Goal: Find contact information: Find contact information

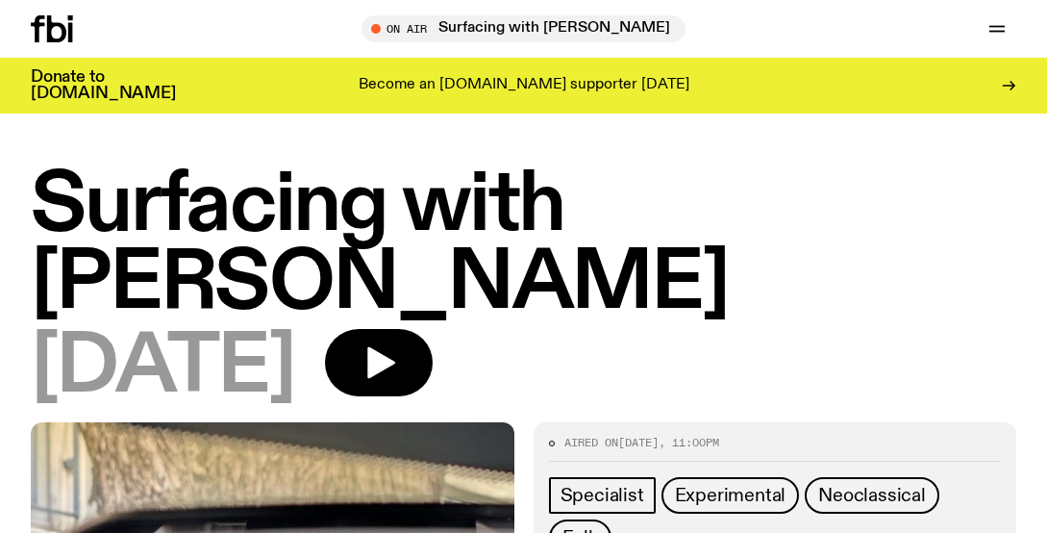
scroll to position [422, 0]
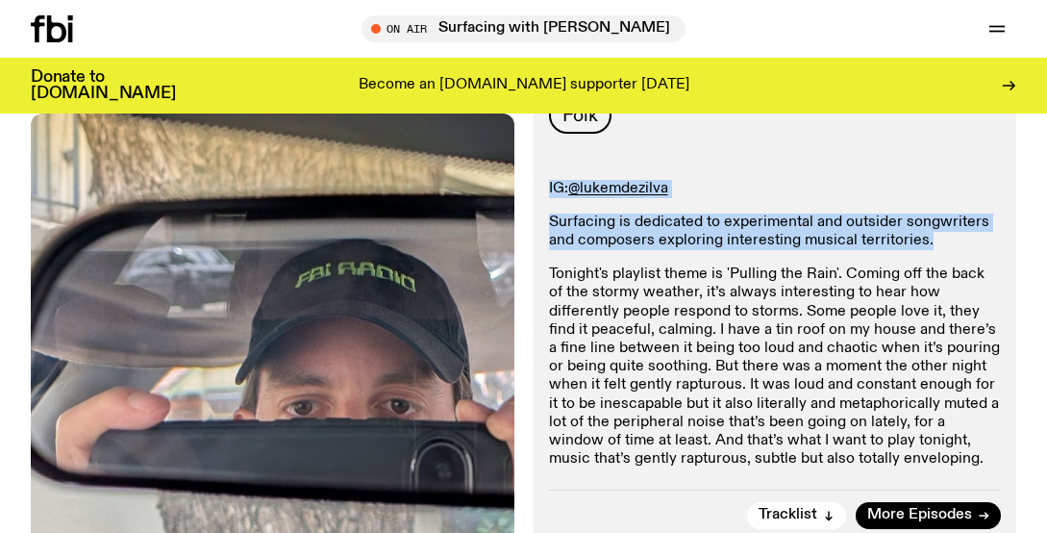
drag, startPoint x: 935, startPoint y: 236, endPoint x: 549, endPoint y: 180, distance: 390.5
click at [549, 180] on div "IG: @lukemdezilva Surfacing is dedicated to experimental and outsider songwrite…" at bounding box center [775, 324] width 453 height 289
copy div "IG: @lukemdezilva Surfacing is dedicated to experimental and outsider songwrite…"
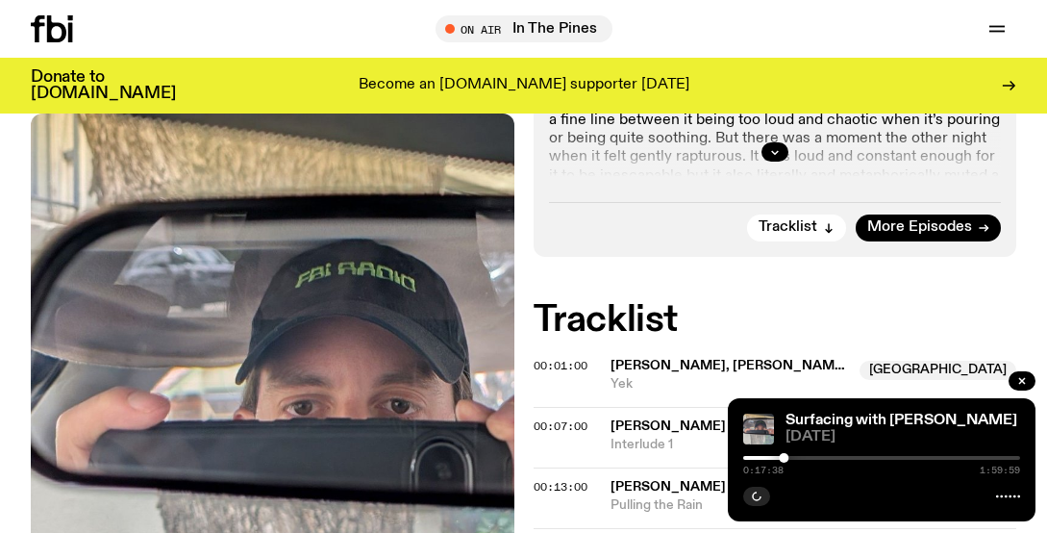
scroll to position [648, 0]
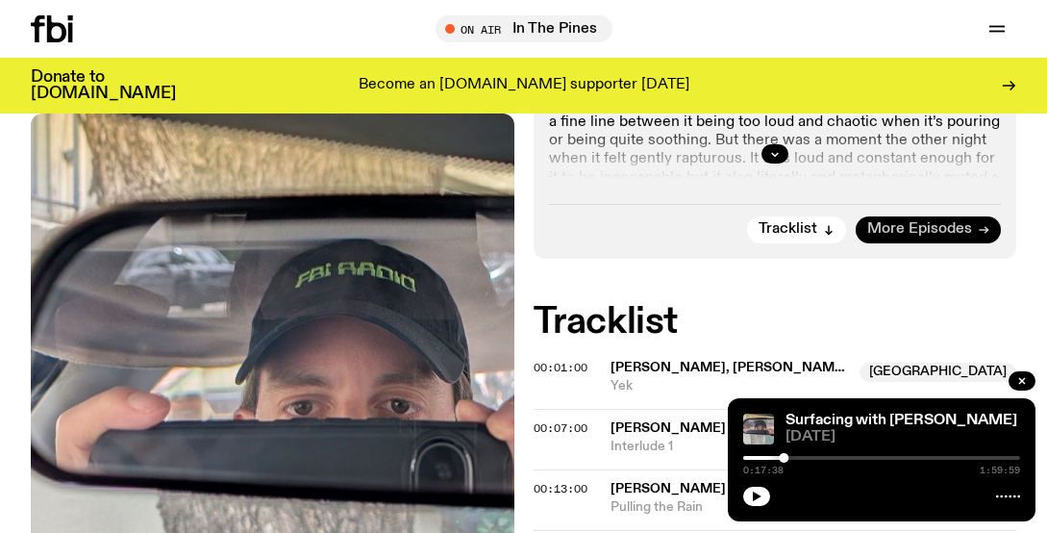
click at [891, 223] on span "More Episodes" at bounding box center [919, 229] width 105 height 14
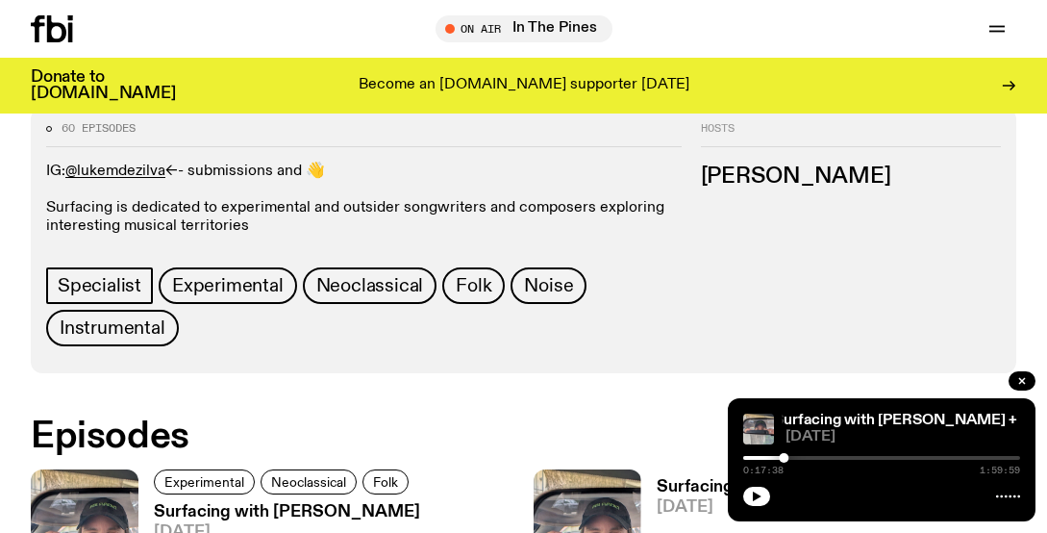
scroll to position [819, 0]
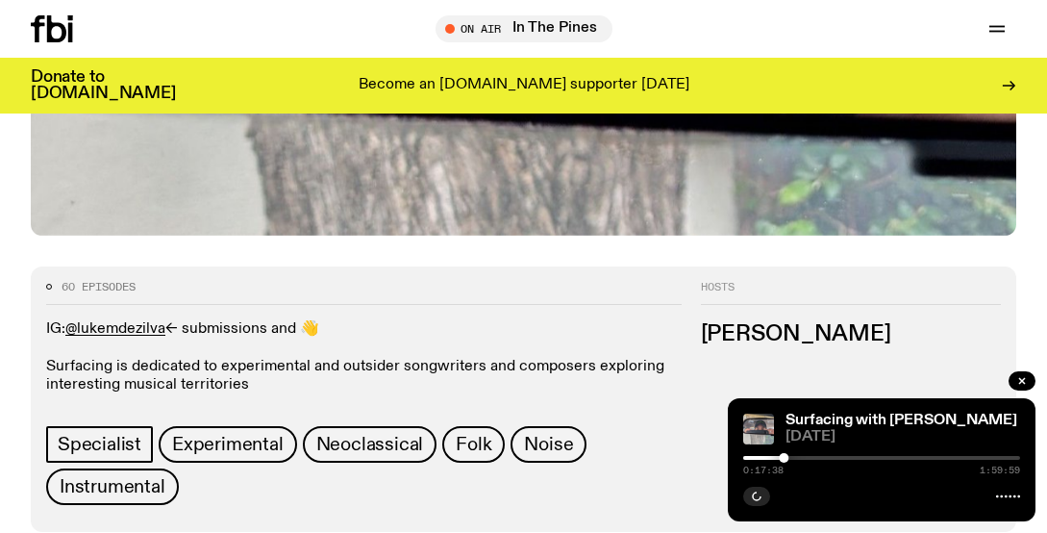
scroll to position [660, 0]
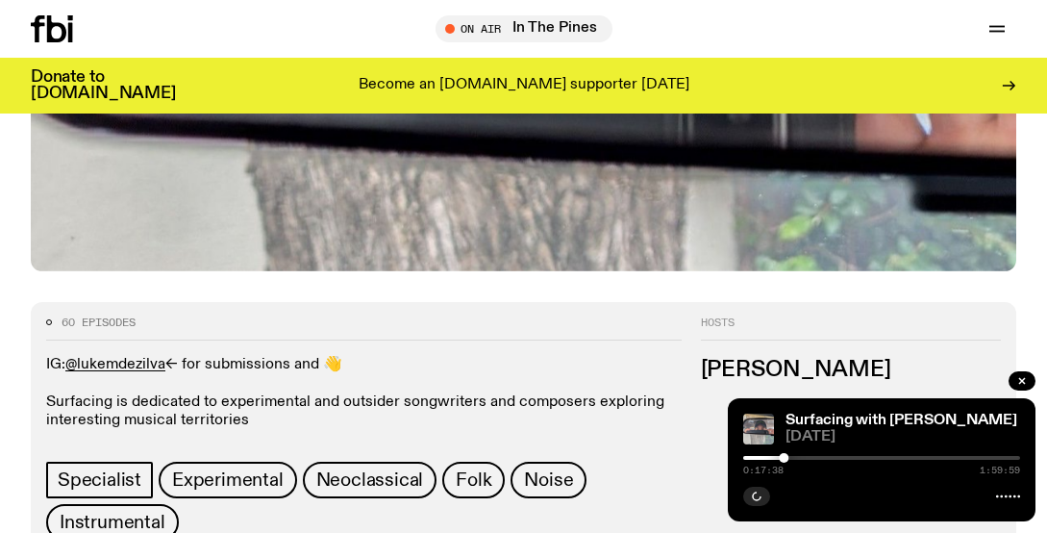
scroll to position [694, 0]
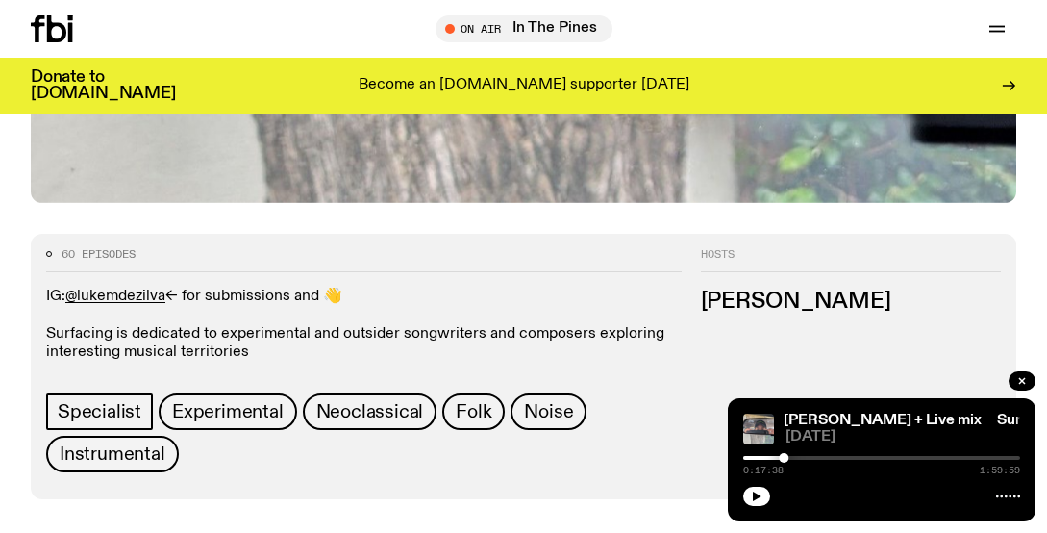
drag, startPoint x: 356, startPoint y: 295, endPoint x: 25, endPoint y: 294, distance: 330.7
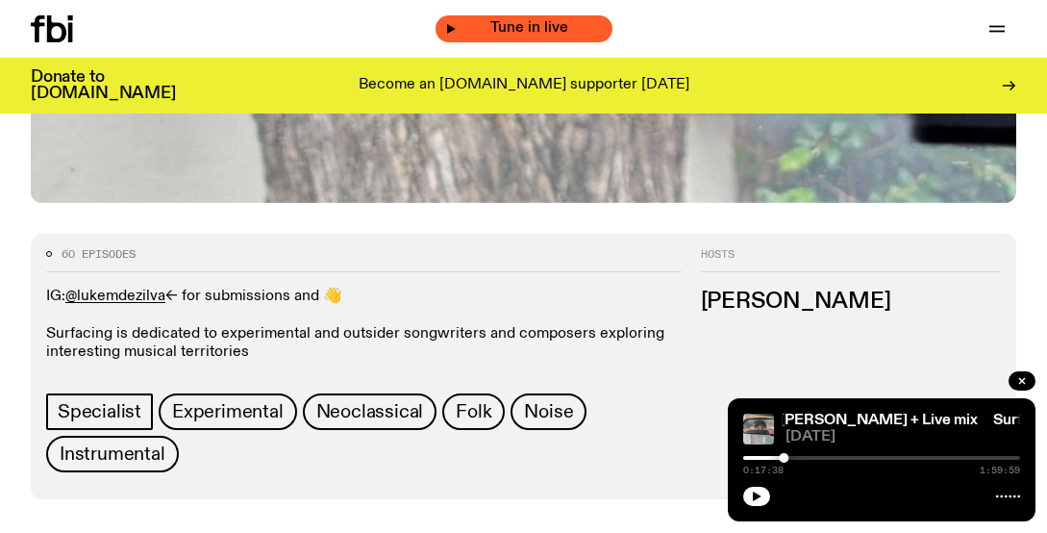
copy p "IG: @lukemdezilva <- for submissions and 👋"
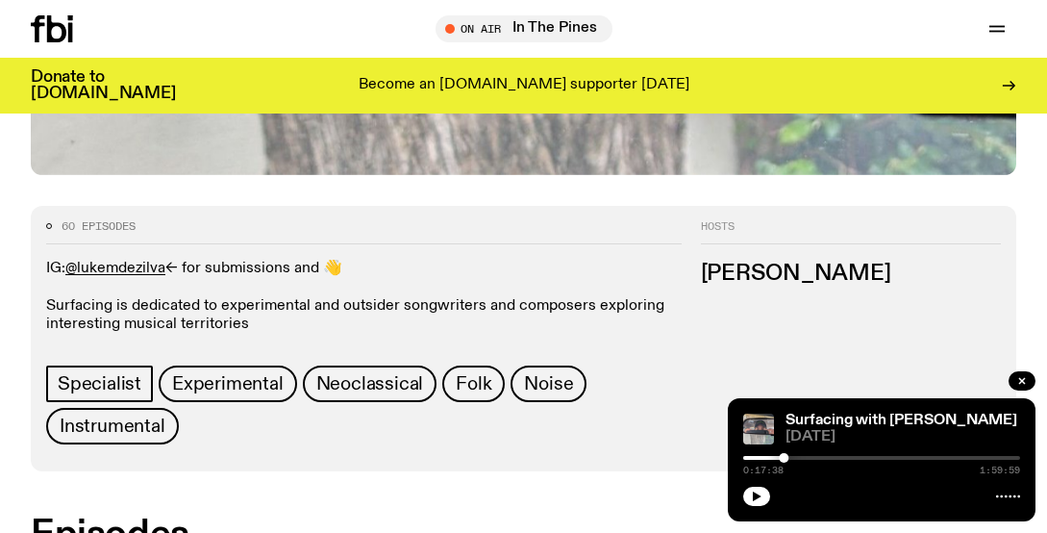
scroll to position [723, 0]
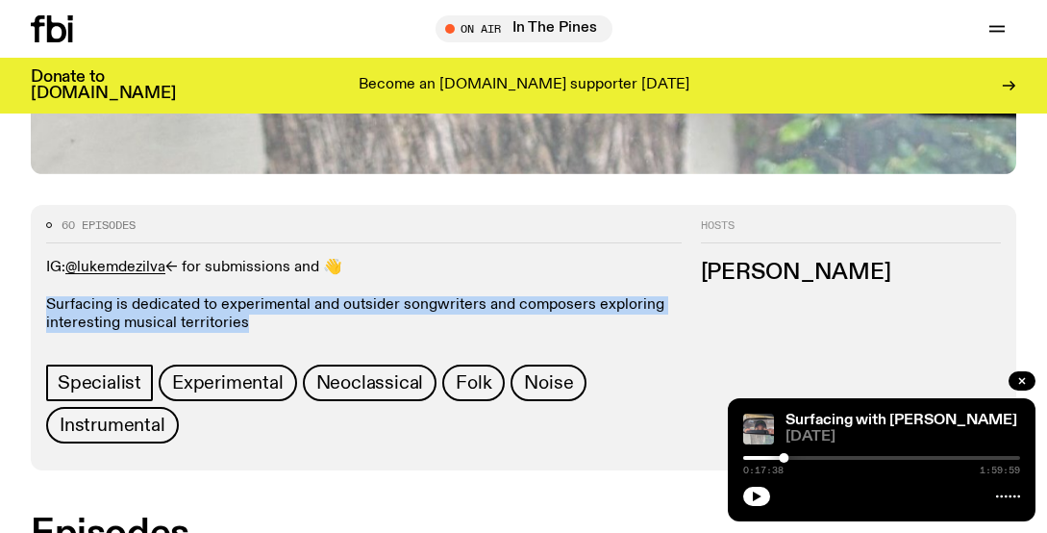
drag, startPoint x: 264, startPoint y: 319, endPoint x: 13, endPoint y: 302, distance: 251.5
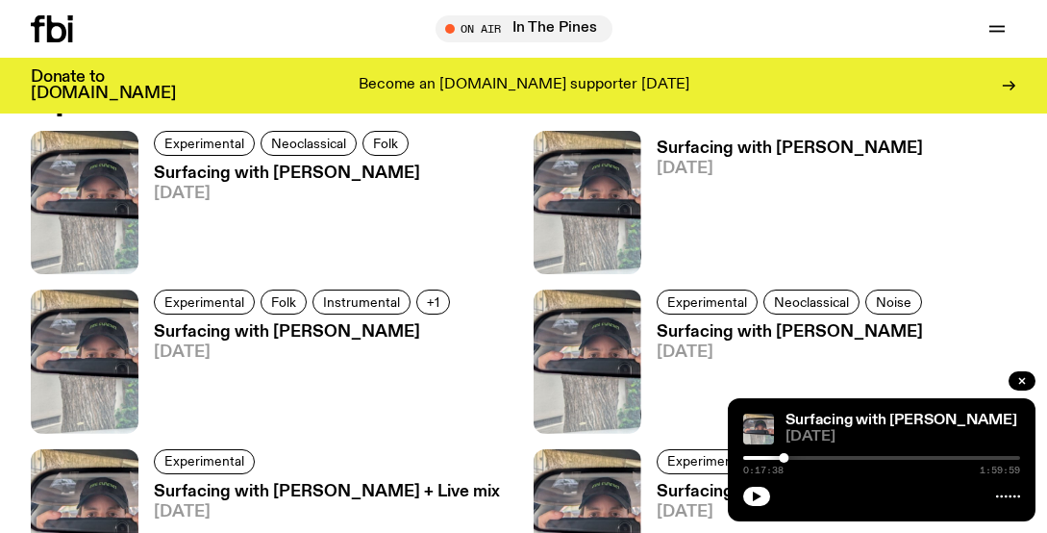
scroll to position [1332, 0]
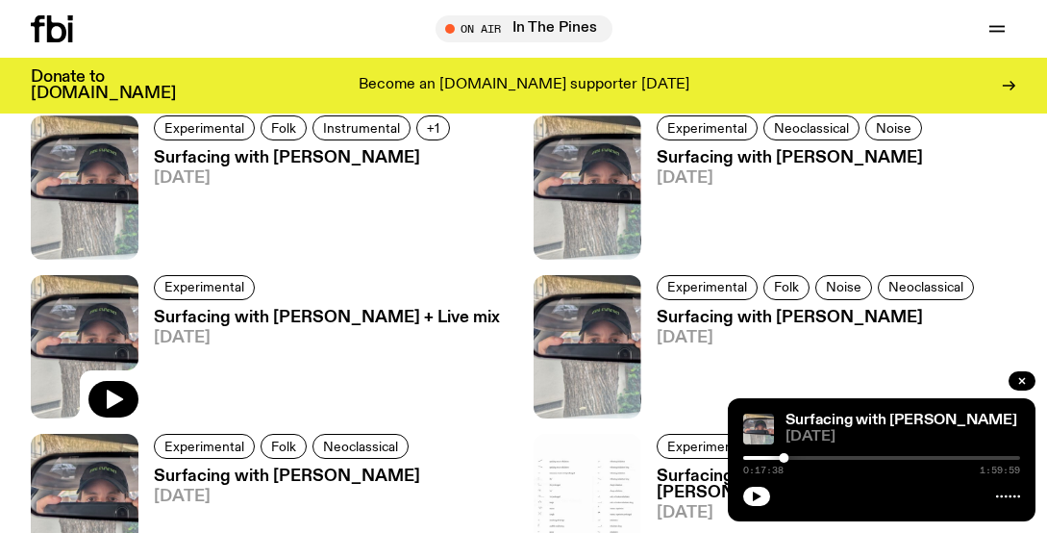
click at [207, 161] on h3 "Surfacing with [PERSON_NAME]" at bounding box center [305, 158] width 302 height 16
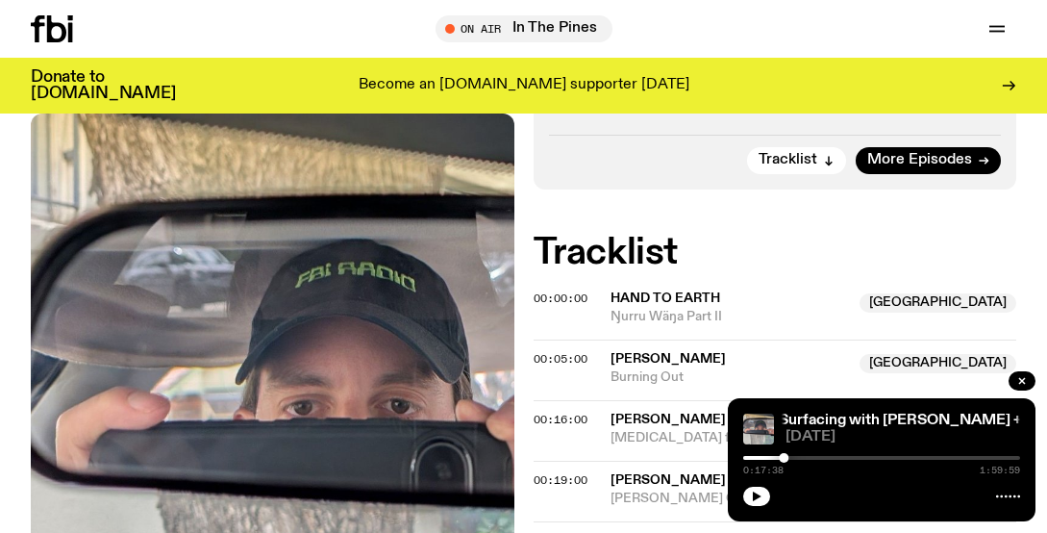
scroll to position [490, 0]
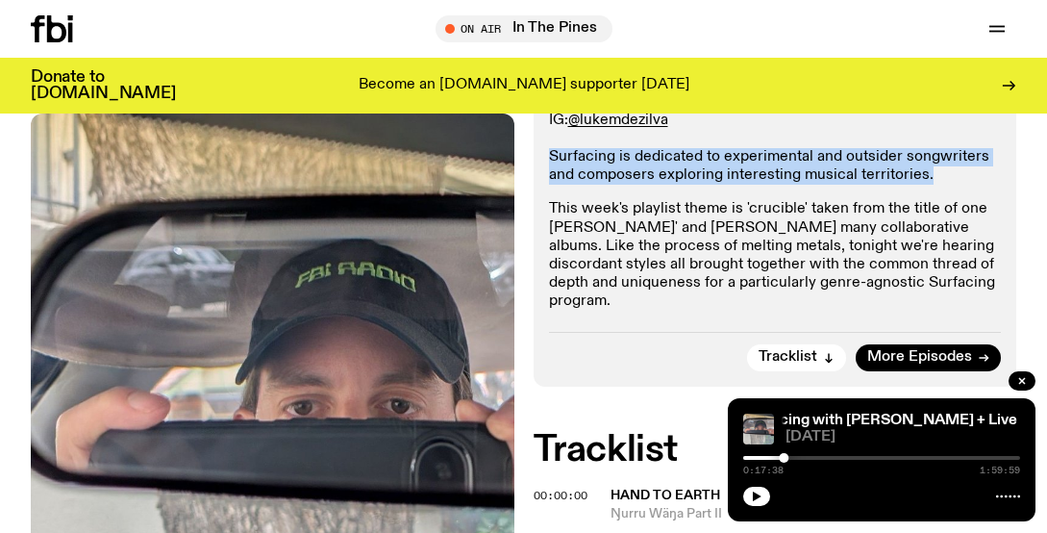
drag, startPoint x: 955, startPoint y: 182, endPoint x: 534, endPoint y: 154, distance: 421.9
click at [534, 154] on div "Aired on [DATE] 11:00pm Specialist Experimental Folk Instrumental Neoclassical …" at bounding box center [774, 159] width 483 height 454
copy p "Surfacing is dedicated to experimental and outsider songwriters and composers e…"
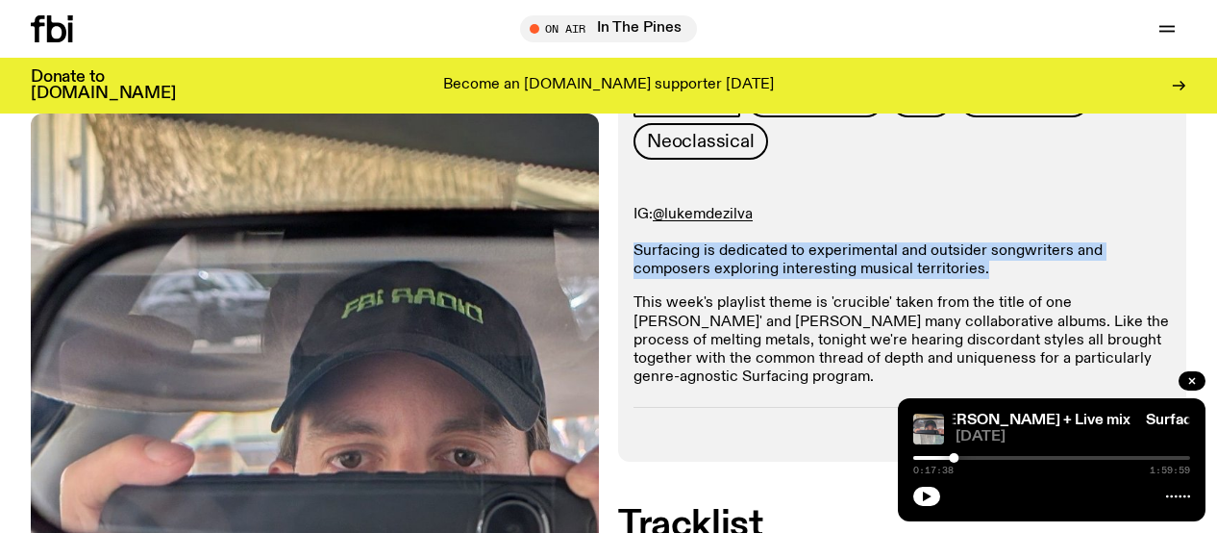
scroll to position [338, 0]
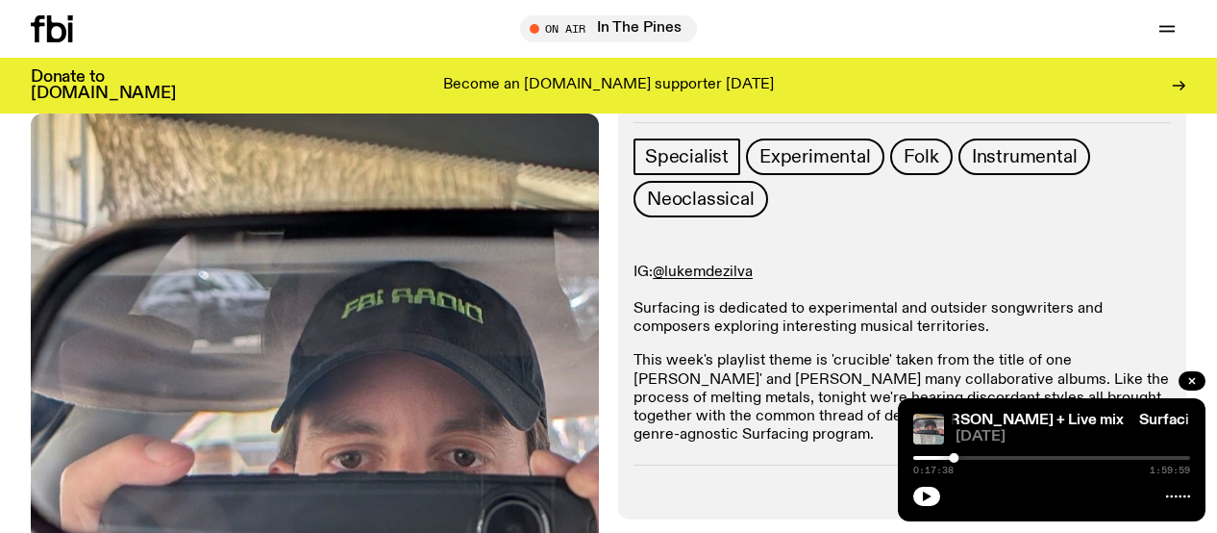
click at [739, 263] on p "IG: @lukemdezilva Surfacing is dedicated to experimental and outsider songwrite…" at bounding box center [901, 300] width 537 height 74
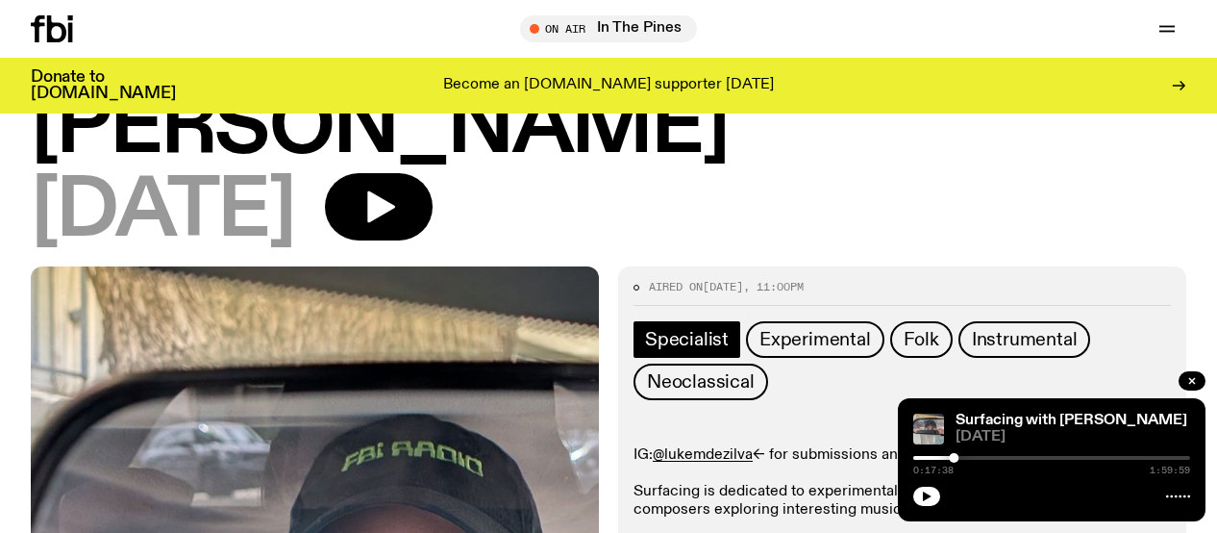
scroll to position [250, 0]
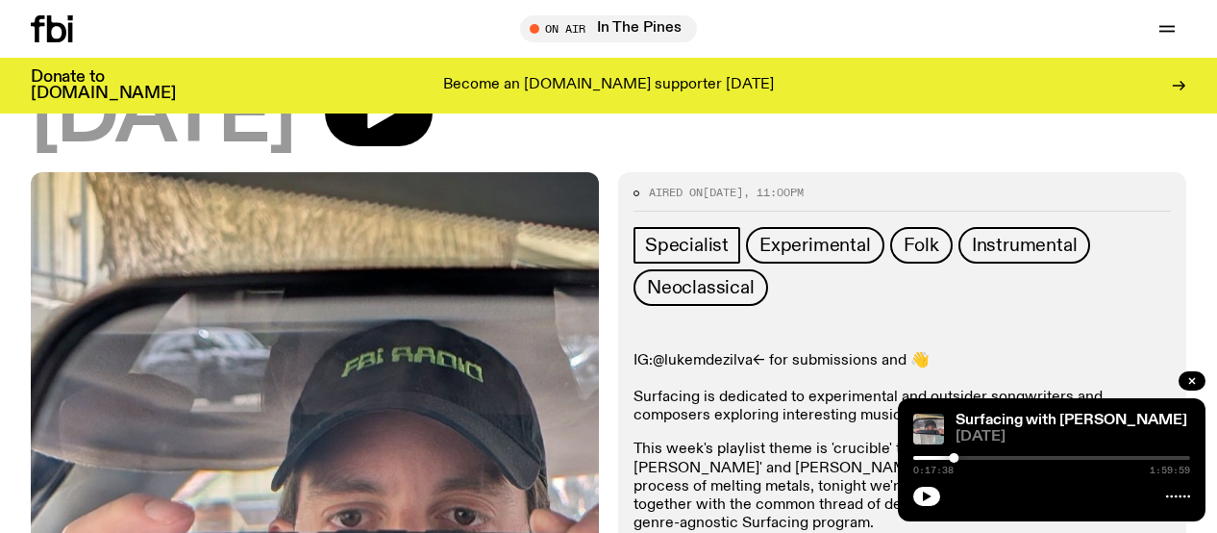
click at [714, 353] on link "@lukemdezilva" at bounding box center [703, 360] width 100 height 15
